Goal: Browse casually: Explore the website without a specific task or goal

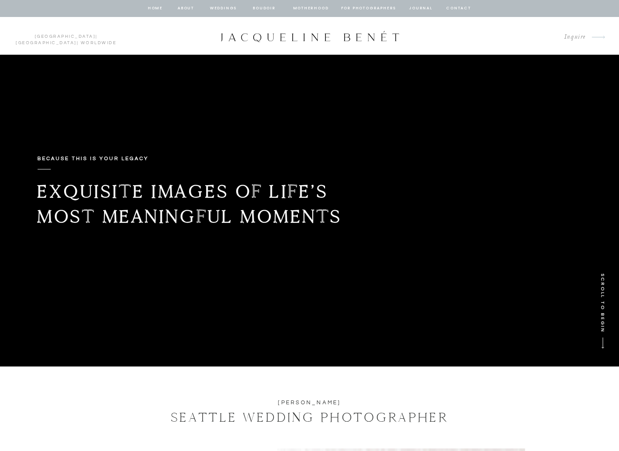
click at [269, 8] on nav "BOUDOIR" at bounding box center [264, 9] width 24 height 8
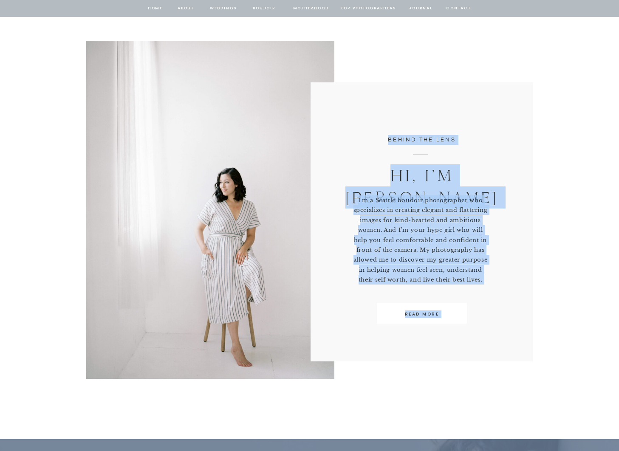
scroll to position [308, 0]
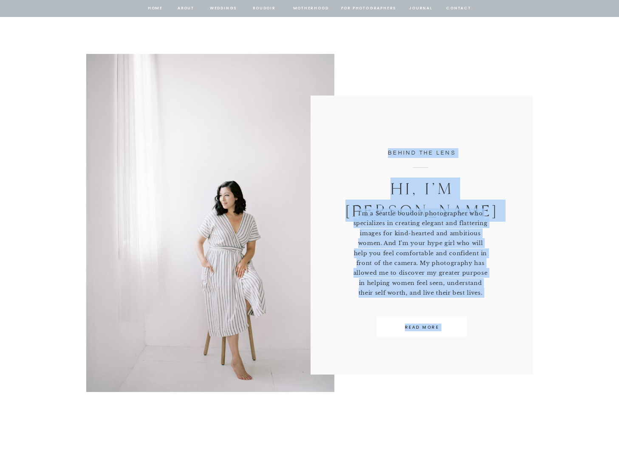
drag, startPoint x: 235, startPoint y: 197, endPoint x: 285, endPoint y: 92, distance: 116.7
click at [265, 152] on div at bounding box center [210, 223] width 248 height 338
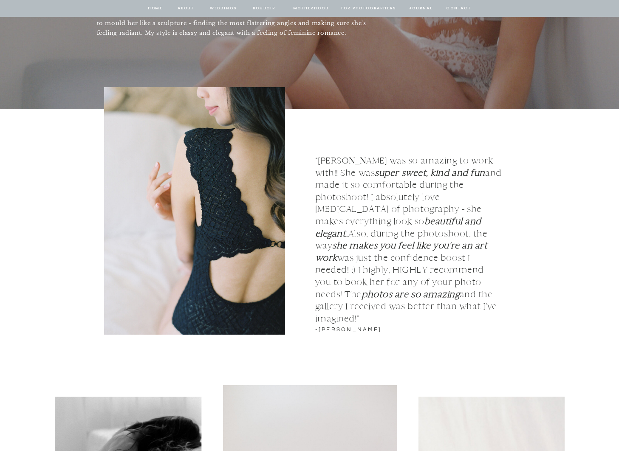
scroll to position [896, 0]
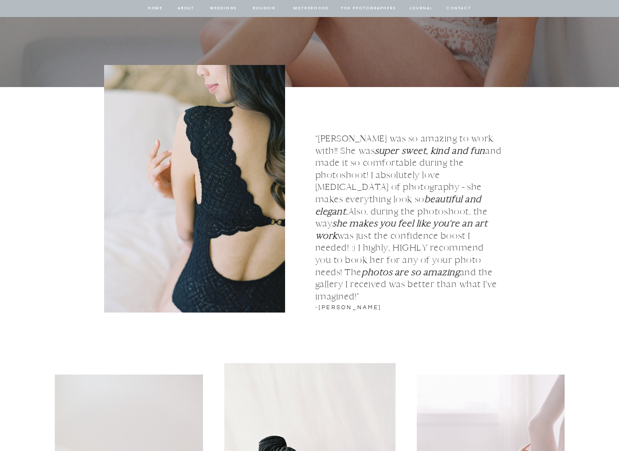
drag, startPoint x: 233, startPoint y: 203, endPoint x: 291, endPoint y: 107, distance: 111.8
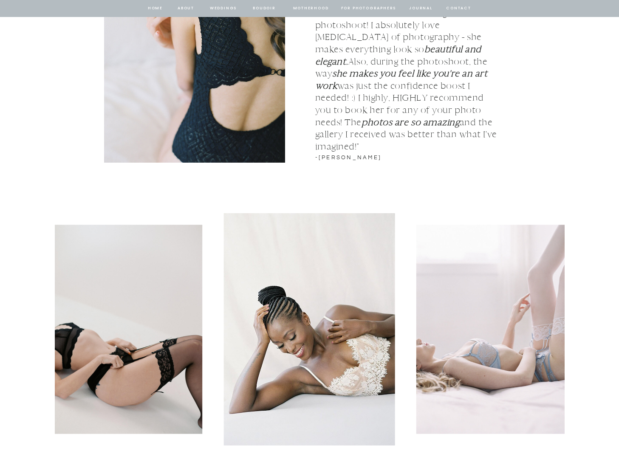
scroll to position [1072, 0]
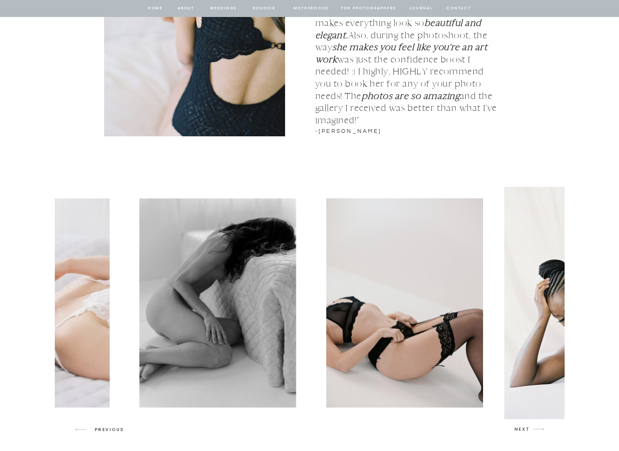
click at [456, 266] on img at bounding box center [404, 302] width 157 height 209
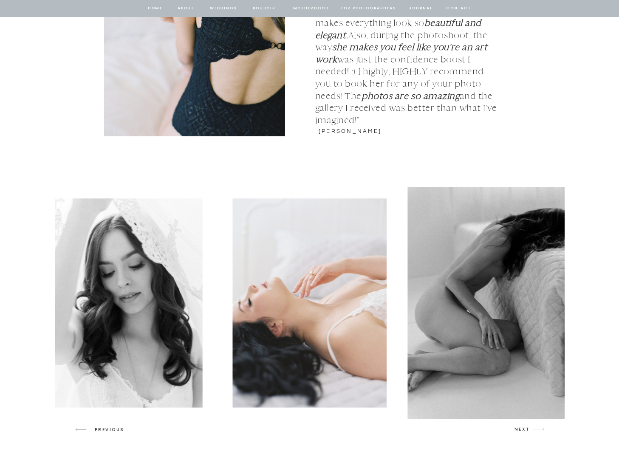
click at [429, 277] on img at bounding box center [494, 303] width 174 height 232
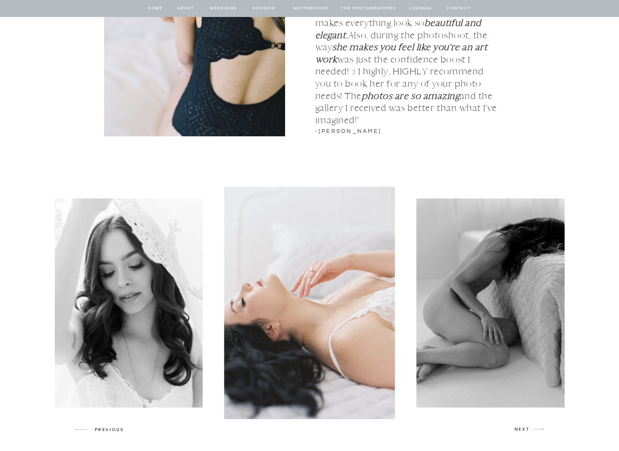
click at [350, 275] on img at bounding box center [309, 303] width 171 height 232
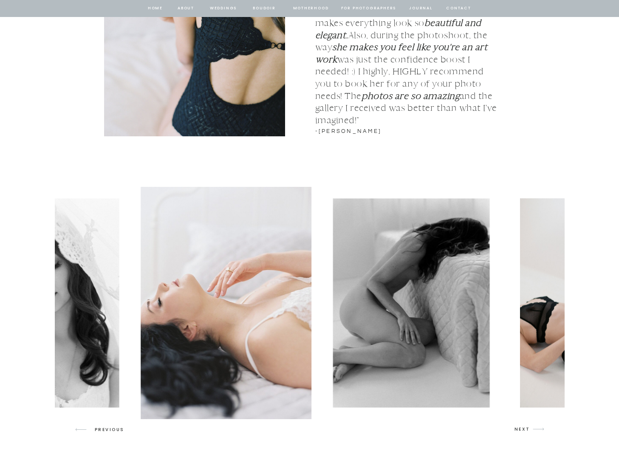
click at [333, 266] on img at bounding box center [411, 302] width 157 height 209
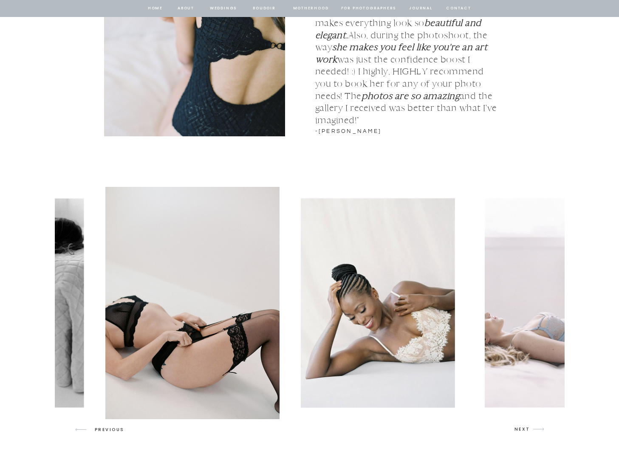
click at [191, 270] on div at bounding box center [310, 303] width 510 height 232
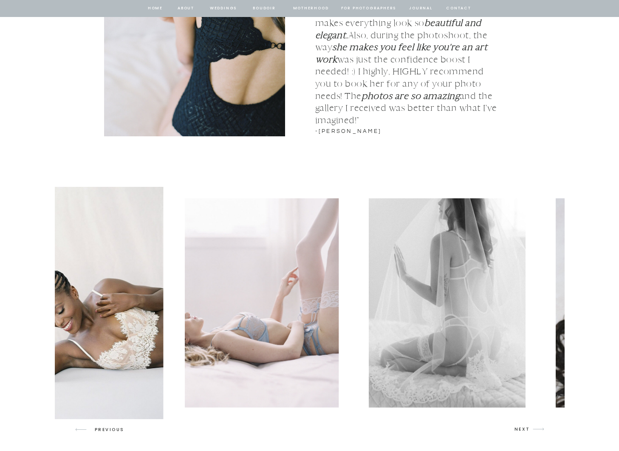
click at [194, 269] on img at bounding box center [262, 302] width 154 height 209
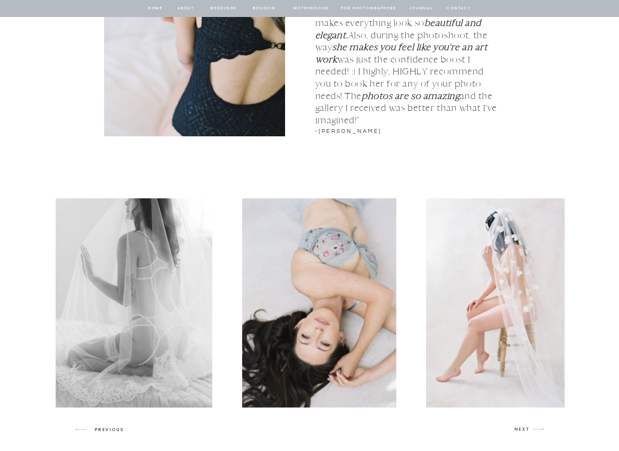
click at [140, 277] on img at bounding box center [134, 302] width 157 height 209
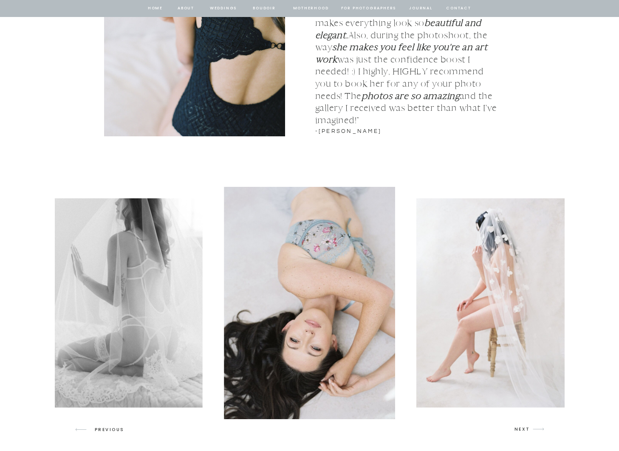
click at [126, 275] on img at bounding box center [124, 302] width 157 height 209
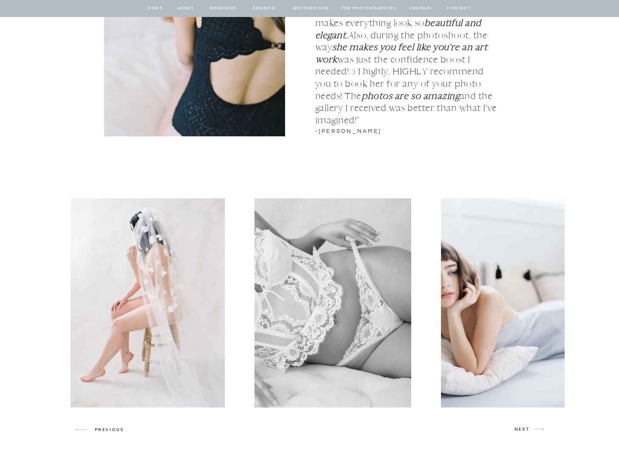
click at [165, 289] on img at bounding box center [148, 302] width 154 height 209
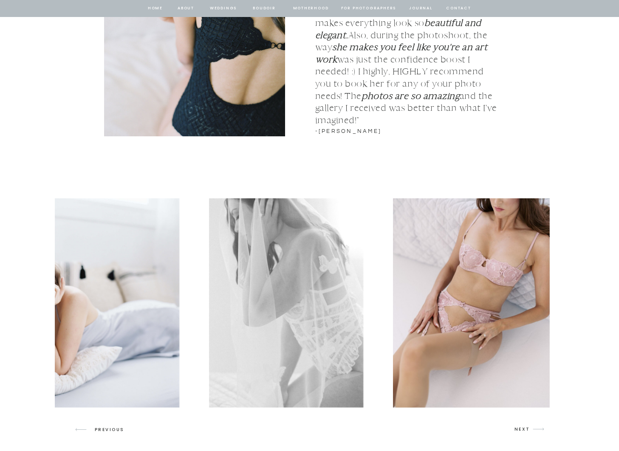
click at [98, 270] on img at bounding box center [102, 302] width 154 height 209
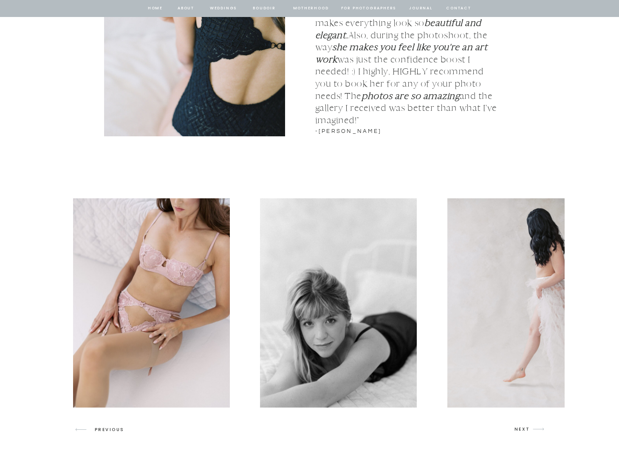
click at [167, 258] on img at bounding box center [151, 302] width 157 height 209
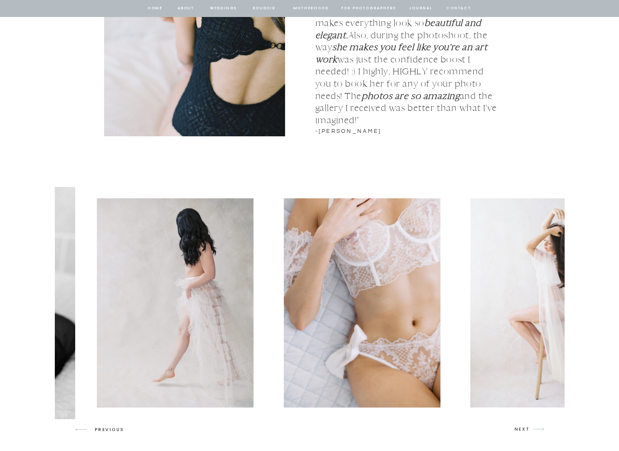
click at [175, 263] on img at bounding box center [174, 302] width 157 height 209
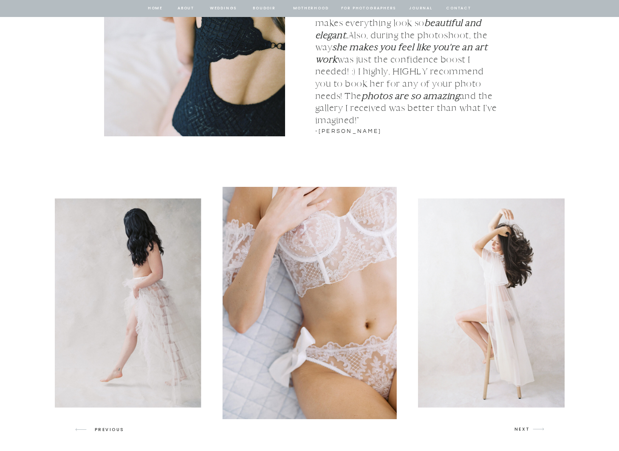
click at [127, 265] on img at bounding box center [122, 302] width 157 height 209
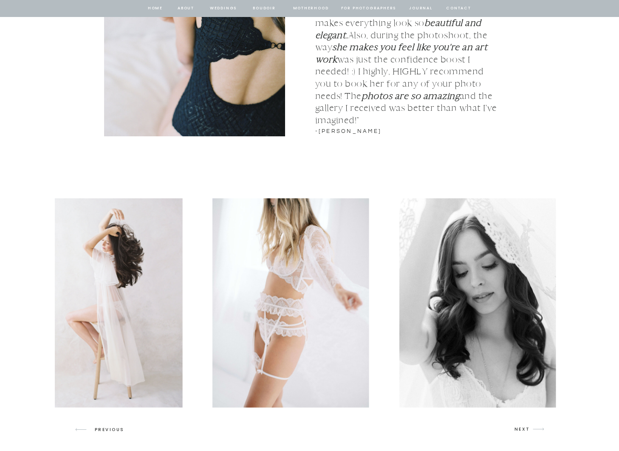
click at [134, 272] on img at bounding box center [105, 302] width 154 height 209
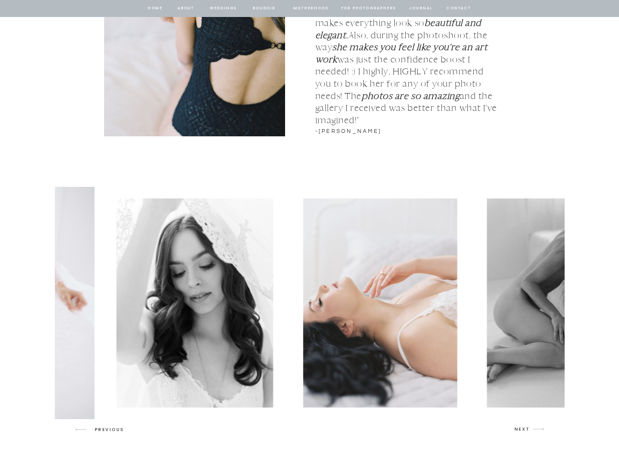
click at [157, 280] on img at bounding box center [194, 302] width 157 height 209
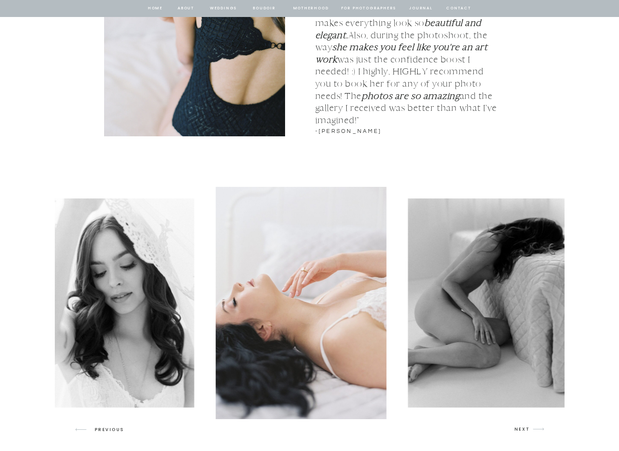
click at [408, 277] on img at bounding box center [486, 302] width 157 height 209
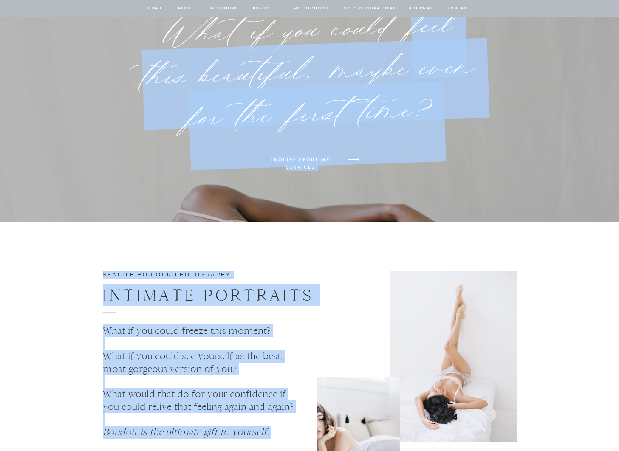
drag, startPoint x: 440, startPoint y: 100, endPoint x: 406, endPoint y: 115, distance: 37.3
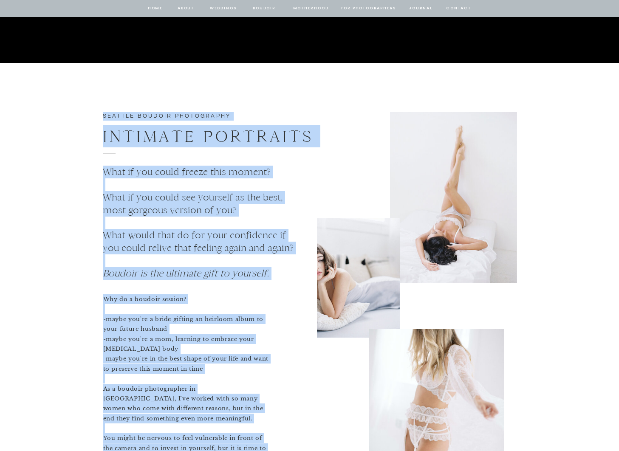
scroll to position [1802, 0]
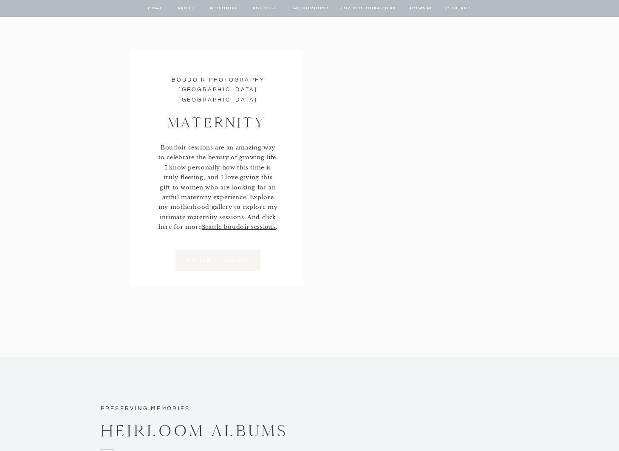
scroll to position [3658, 0]
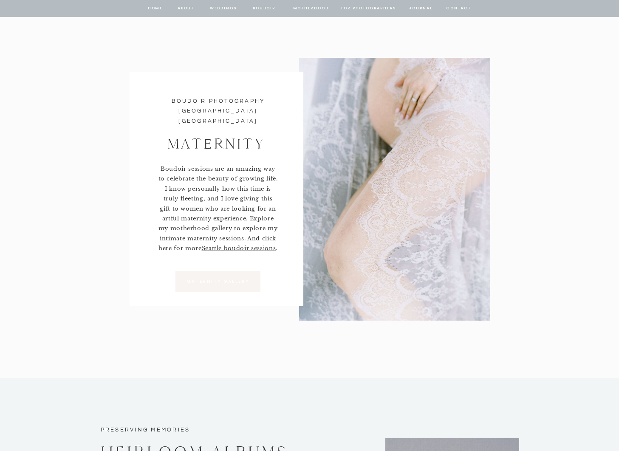
click at [300, 8] on nav "Motherhood" at bounding box center [310, 9] width 35 height 8
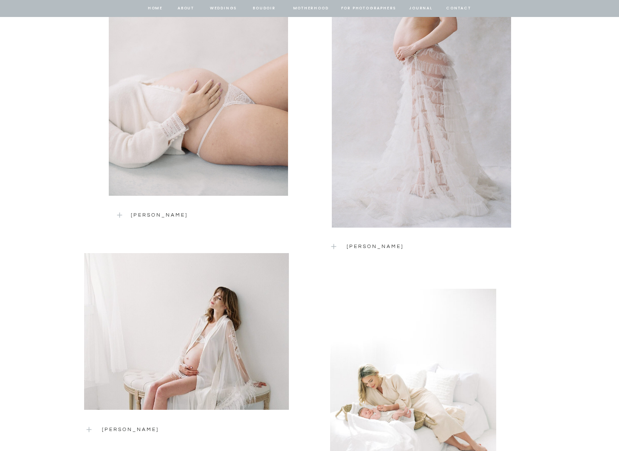
scroll to position [725, 0]
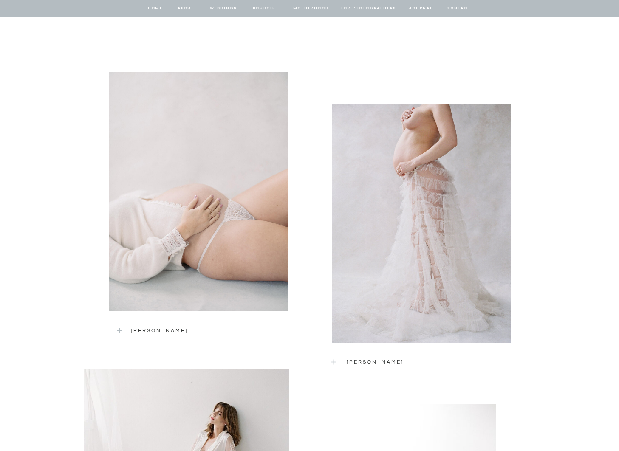
click at [214, 181] on div at bounding box center [198, 191] width 179 height 239
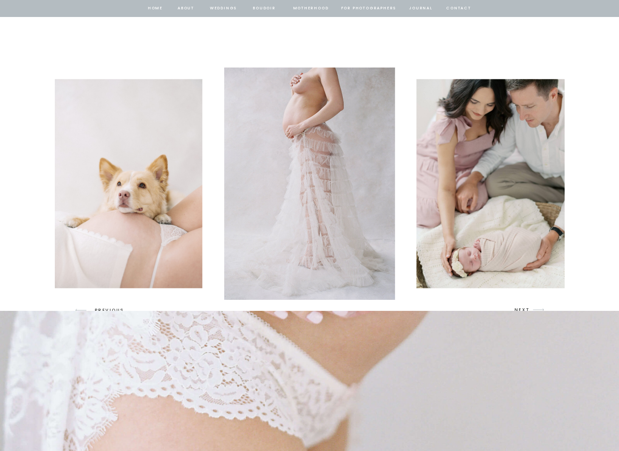
scroll to position [1179, 0]
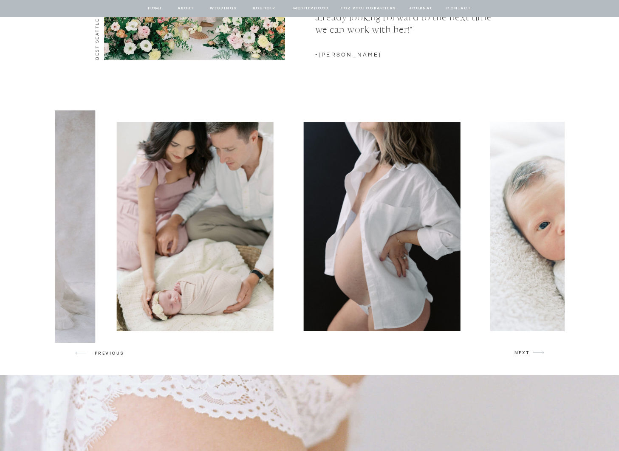
click at [143, 215] on img at bounding box center [195, 226] width 157 height 209
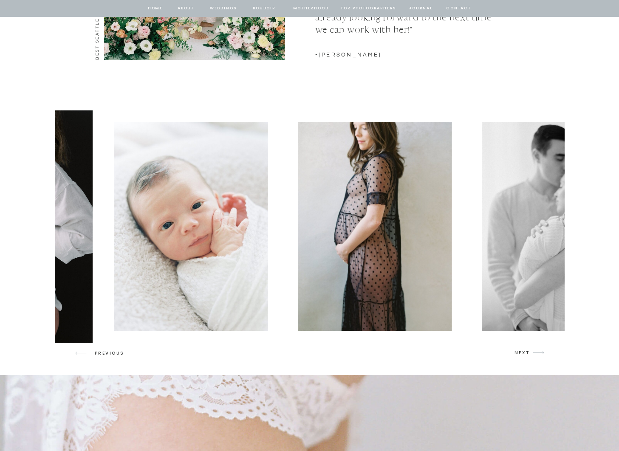
click at [119, 214] on img at bounding box center [191, 226] width 154 height 209
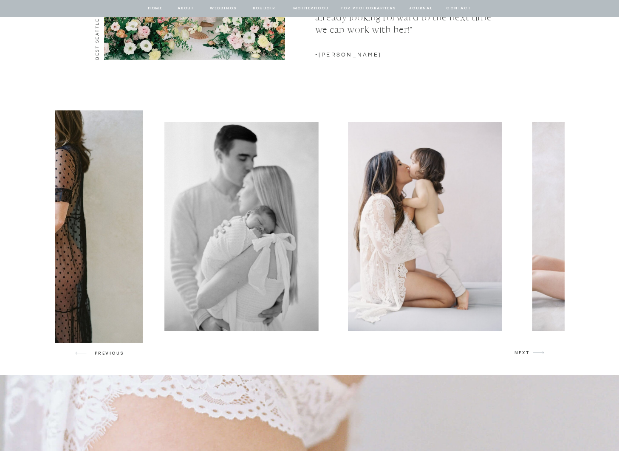
click at [164, 207] on img at bounding box center [241, 226] width 154 height 209
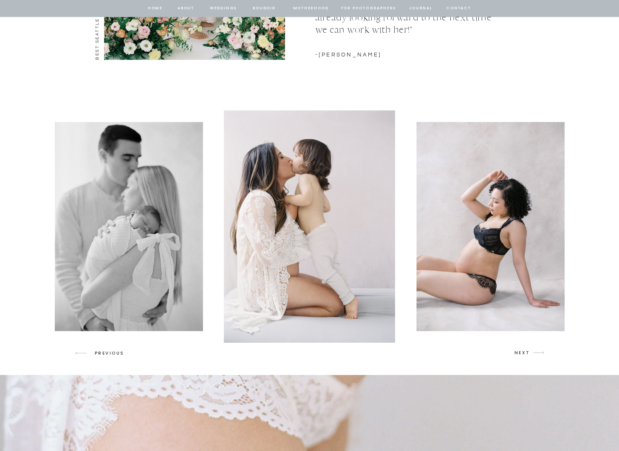
click at [495, 223] on img at bounding box center [494, 226] width 157 height 209
click at [492, 223] on img at bounding box center [494, 226] width 157 height 209
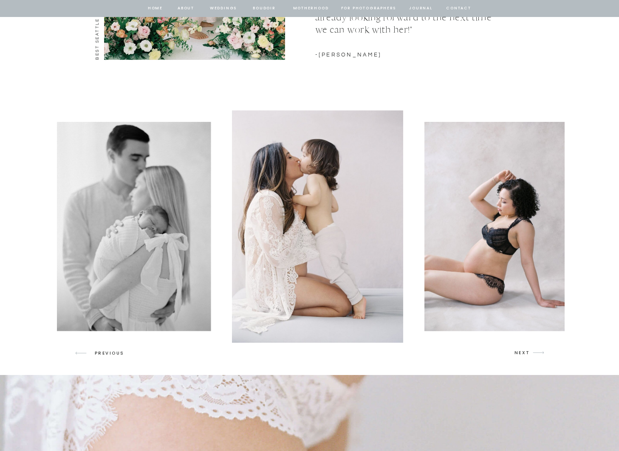
click at [403, 232] on img at bounding box center [317, 226] width 171 height 232
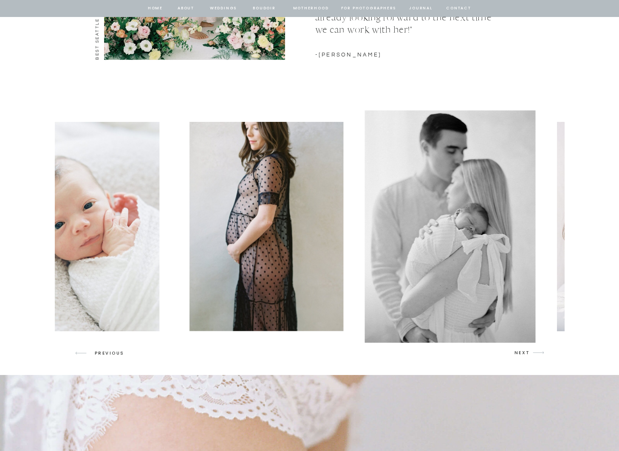
click at [343, 211] on img at bounding box center [266, 226] width 154 height 209
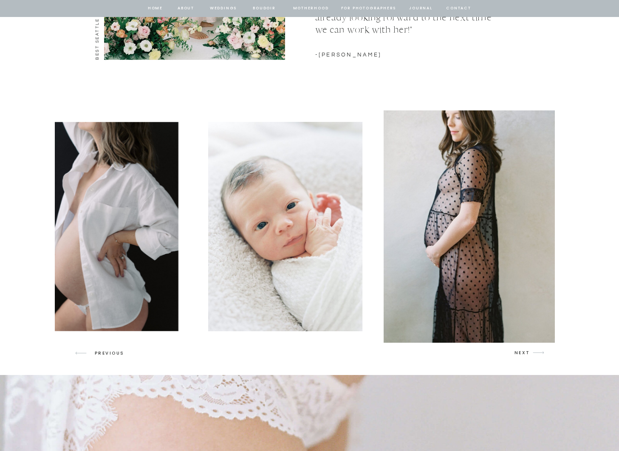
click at [363, 207] on img at bounding box center [286, 226] width 154 height 209
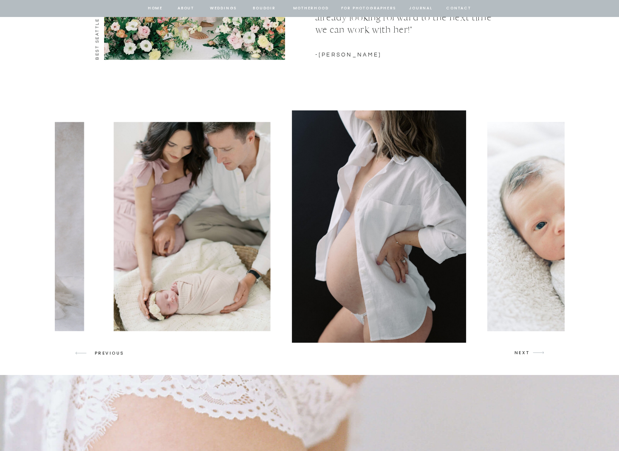
click at [271, 215] on img at bounding box center [192, 226] width 157 height 209
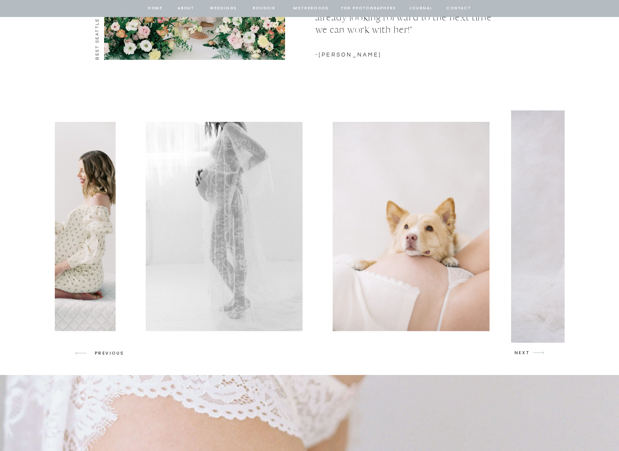
click at [500, 209] on div at bounding box center [310, 226] width 510 height 232
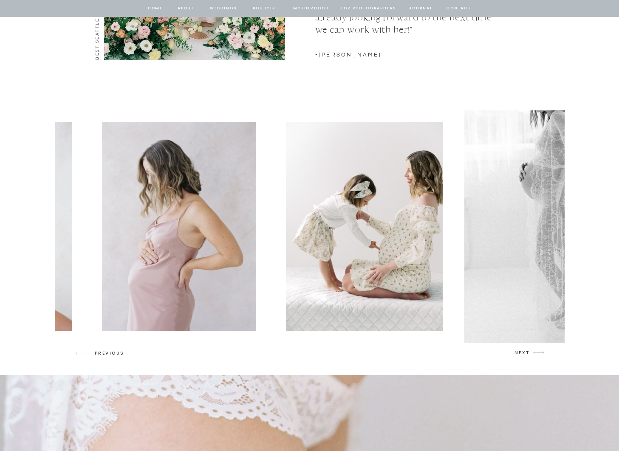
click at [531, 218] on img at bounding box center [551, 226] width 174 height 232
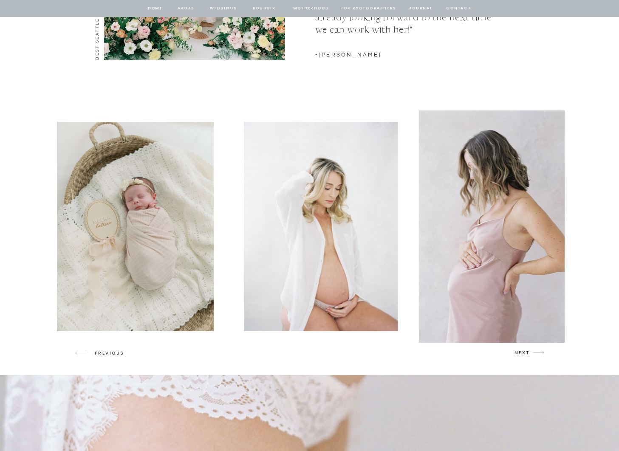
click at [501, 220] on img at bounding box center [504, 226] width 171 height 232
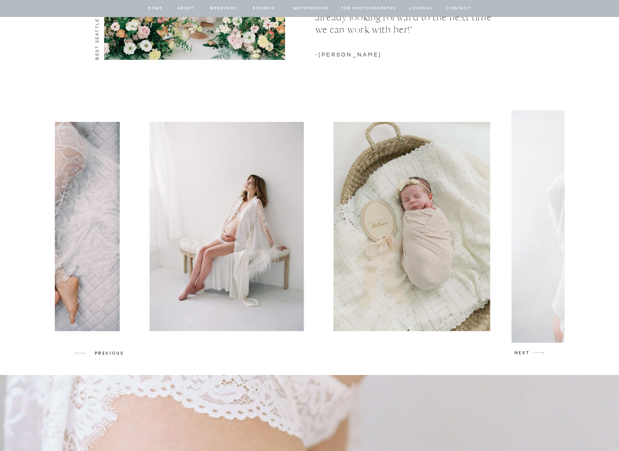
click at [490, 211] on img at bounding box center [411, 226] width 157 height 209
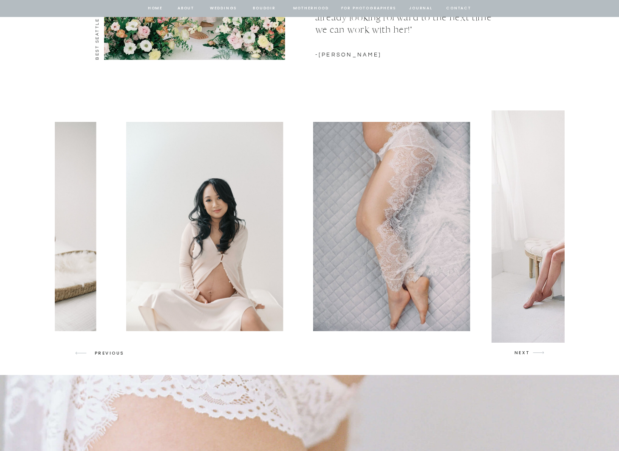
click at [367, 214] on img at bounding box center [391, 226] width 157 height 209
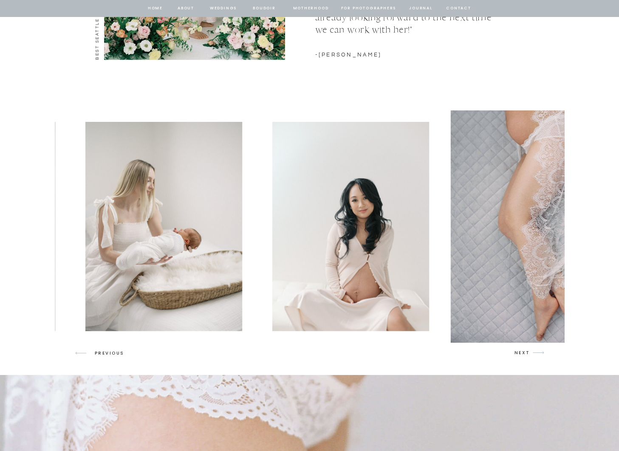
click at [463, 203] on img at bounding box center [538, 226] width 174 height 232
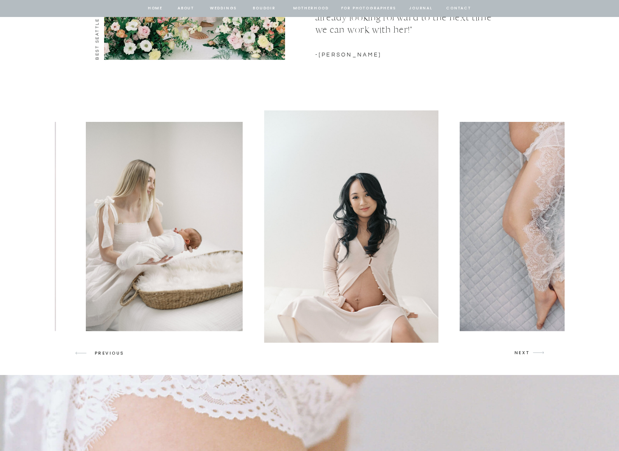
click at [243, 234] on img at bounding box center [164, 226] width 157 height 209
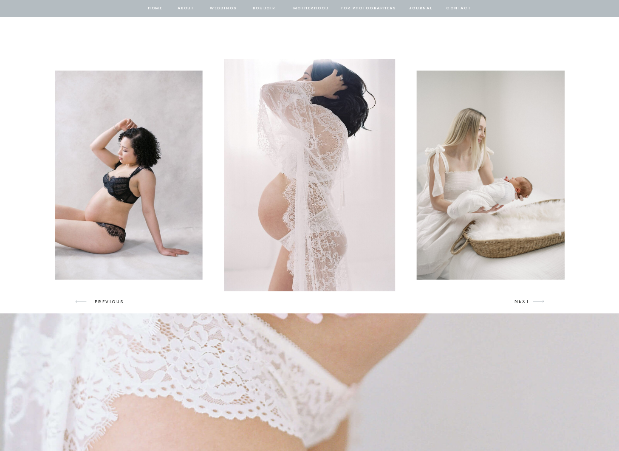
scroll to position [1255, 0]
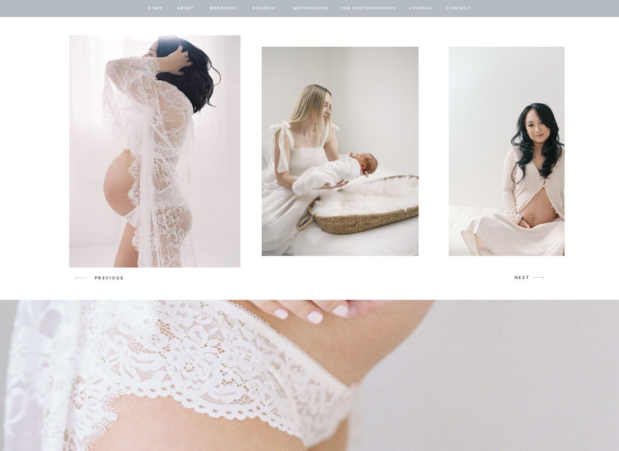
click at [139, 184] on img at bounding box center [154, 151] width 171 height 232
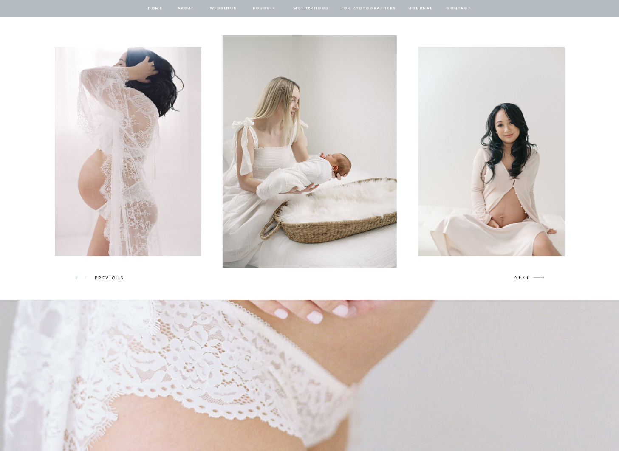
click at [493, 187] on img at bounding box center [496, 151] width 157 height 209
click at [484, 187] on img at bounding box center [496, 151] width 157 height 209
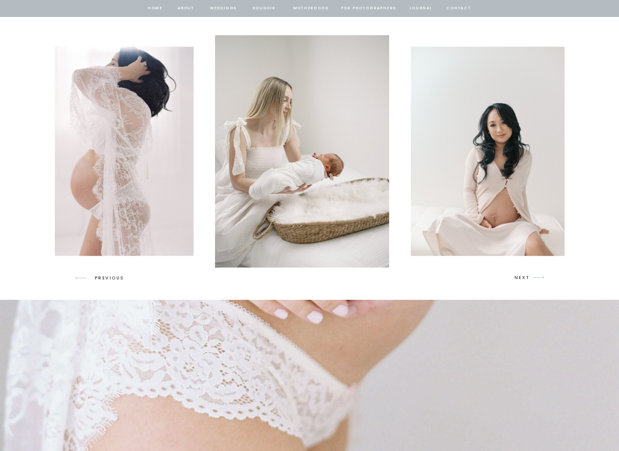
click at [297, 186] on div at bounding box center [310, 151] width 510 height 232
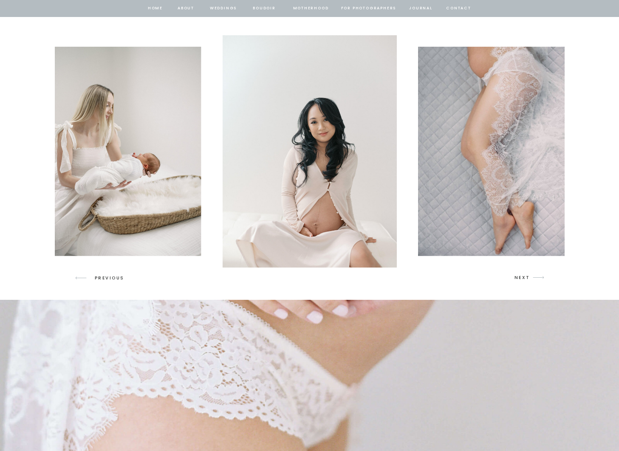
click at [343, 178] on img at bounding box center [310, 151] width 174 height 232
click at [473, 146] on img at bounding box center [496, 151] width 157 height 209
